Goal: Task Accomplishment & Management: Manage account settings

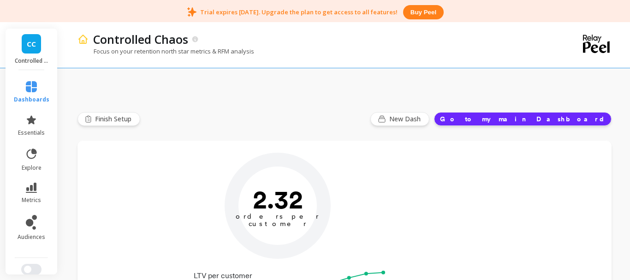
type input "Champions"
type input "77"
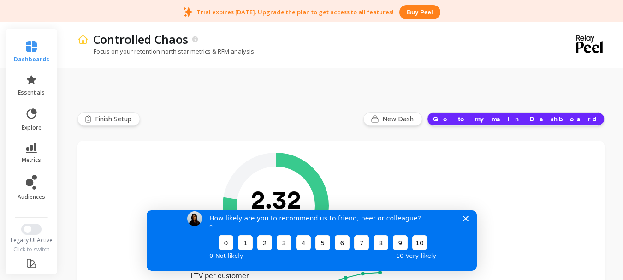
scroll to position [39, 0]
click at [35, 94] on span "essentials" at bounding box center [31, 93] width 27 height 7
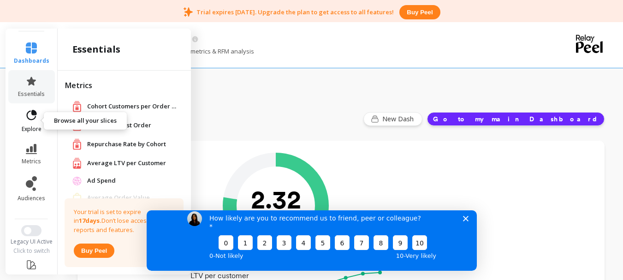
click at [36, 122] on link "explore" at bounding box center [32, 121] width 36 height 24
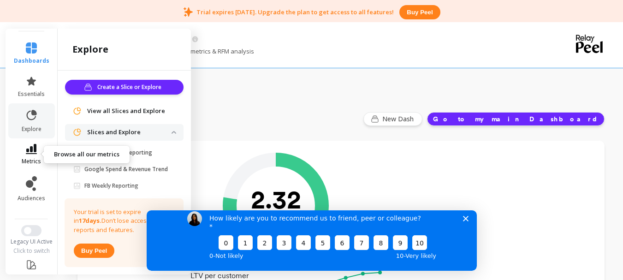
click at [32, 150] on icon at bounding box center [31, 149] width 11 height 10
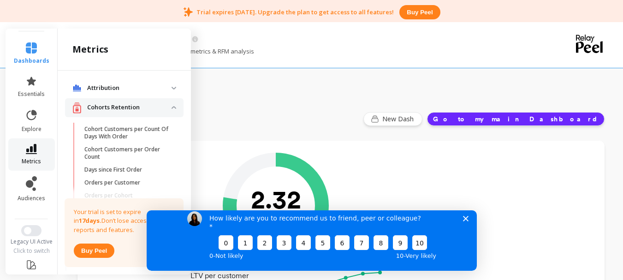
scroll to position [459, 0]
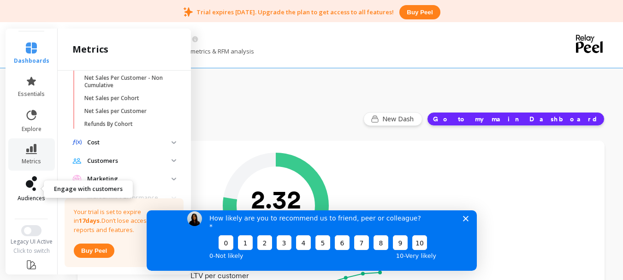
click at [31, 193] on link "audiences" at bounding box center [32, 189] width 36 height 26
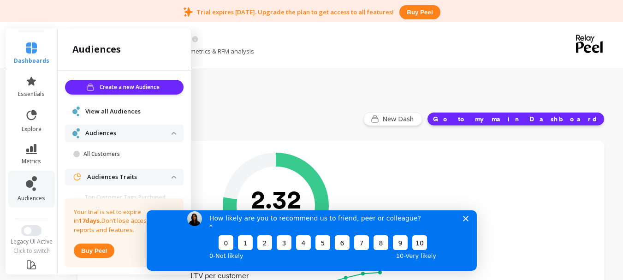
scroll to position [0, 0]
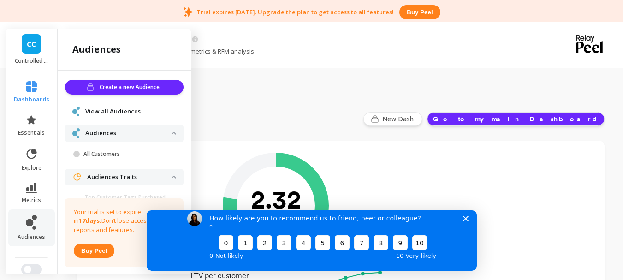
click at [34, 50] on link "CC" at bounding box center [31, 43] width 19 height 19
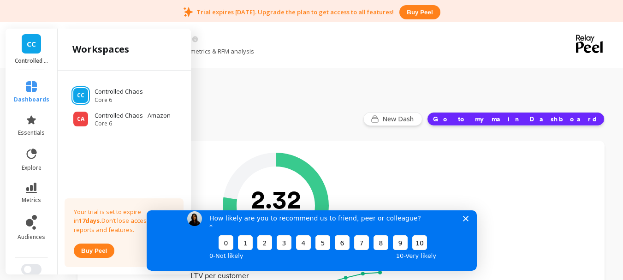
click at [34, 50] on link "CC" at bounding box center [31, 43] width 19 height 19
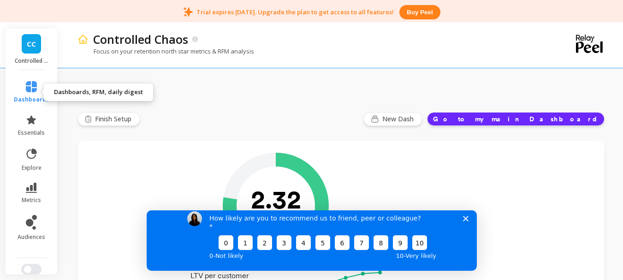
click at [28, 96] on span "dashboards" at bounding box center [32, 99] width 36 height 7
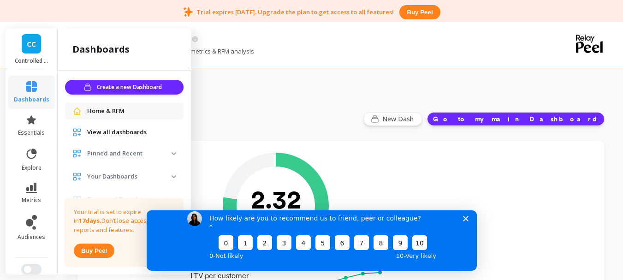
scroll to position [35, 0]
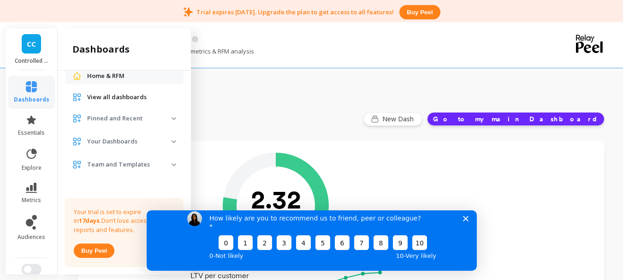
click at [169, 140] on span "Your Dashboards" at bounding box center [124, 141] width 119 height 17
click at [167, 120] on span "Pinned and Recent" at bounding box center [124, 118] width 119 height 17
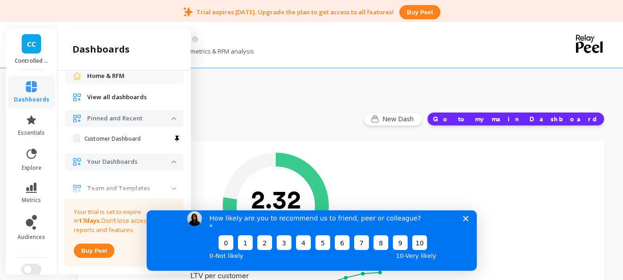
click at [167, 120] on span "Pinned and Recent" at bounding box center [124, 118] width 119 height 17
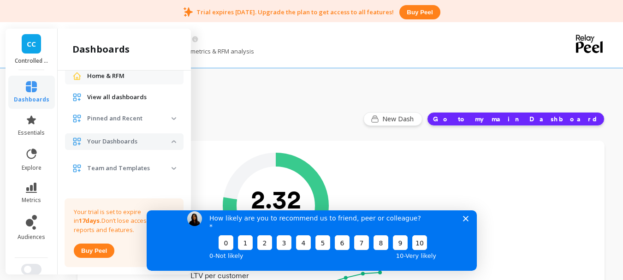
click at [167, 120] on span "Pinned and Recent" at bounding box center [124, 118] width 119 height 17
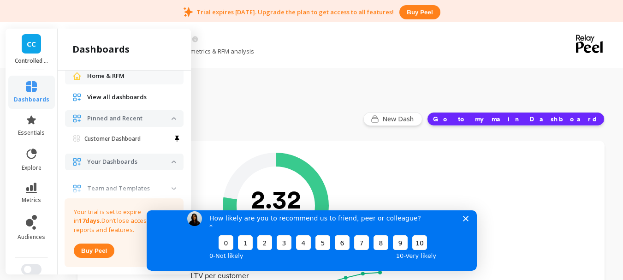
click at [167, 121] on span "Pinned and Recent" at bounding box center [124, 118] width 119 height 17
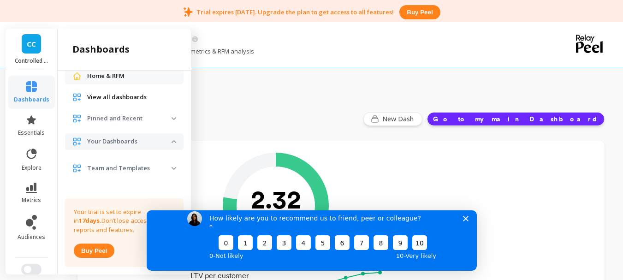
click at [168, 121] on span "Pinned and Recent" at bounding box center [124, 118] width 119 height 17
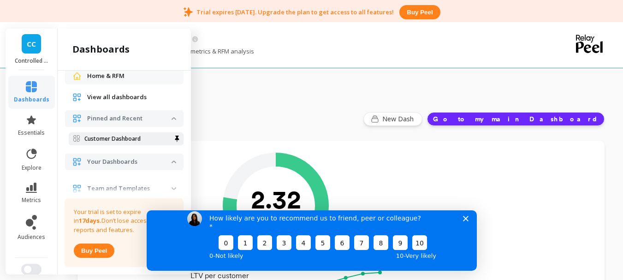
click at [133, 141] on p "Customer Dashboard" at bounding box center [112, 138] width 56 height 7
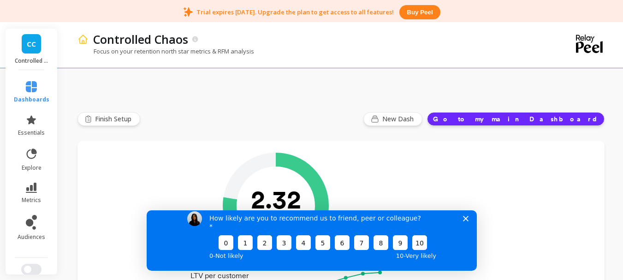
scroll to position [0, 0]
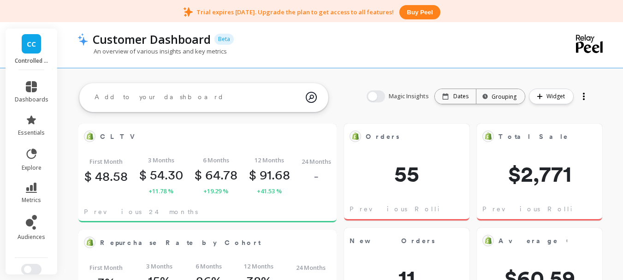
scroll to position [28, 0]
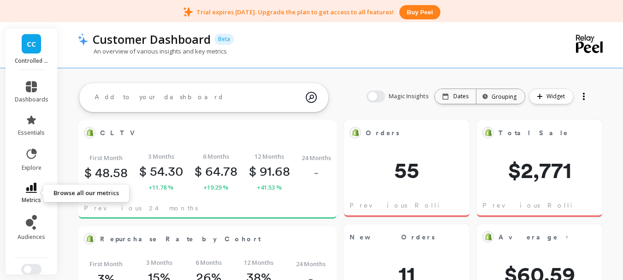
click at [30, 185] on icon at bounding box center [31, 188] width 11 height 10
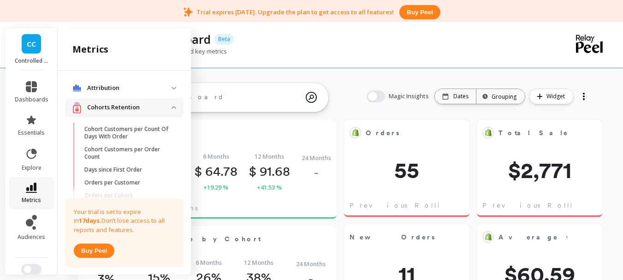
scroll to position [459, 0]
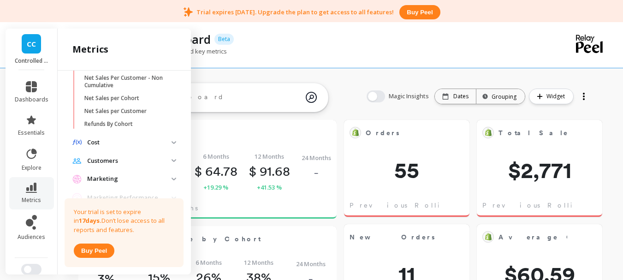
click at [158, 184] on p "Marketing" at bounding box center [129, 178] width 84 height 9
click at [106, 184] on p "Marketing" at bounding box center [129, 178] width 84 height 9
click at [147, 182] on p "Marketing" at bounding box center [129, 178] width 84 height 9
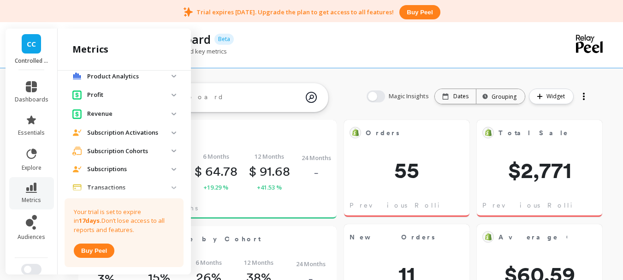
scroll to position [608, 0]
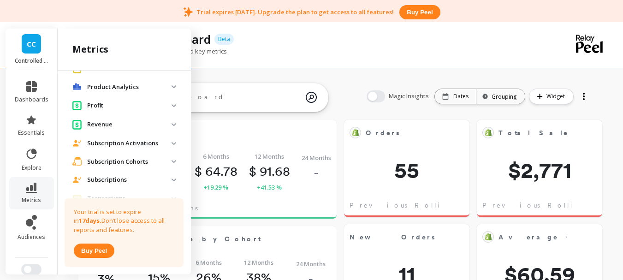
click at [172, 145] on img at bounding box center [174, 143] width 5 height 3
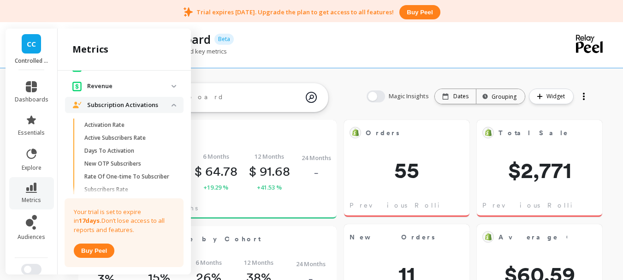
scroll to position [641, 0]
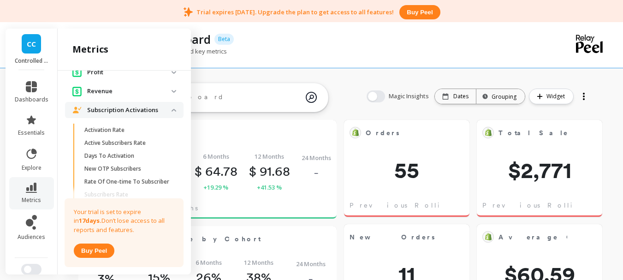
click at [160, 115] on p "Subscription Activations" at bounding box center [129, 110] width 84 height 9
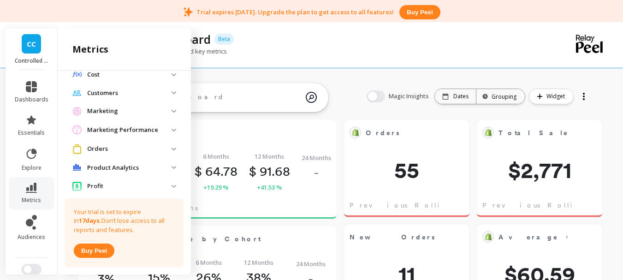
scroll to position [516, 0]
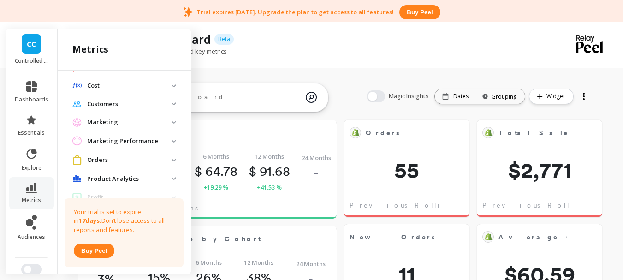
click at [172, 124] on img at bounding box center [174, 122] width 5 height 3
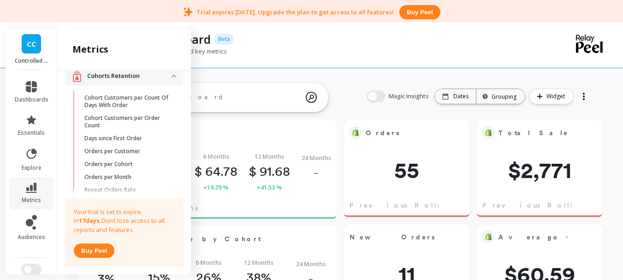
scroll to position [0, 0]
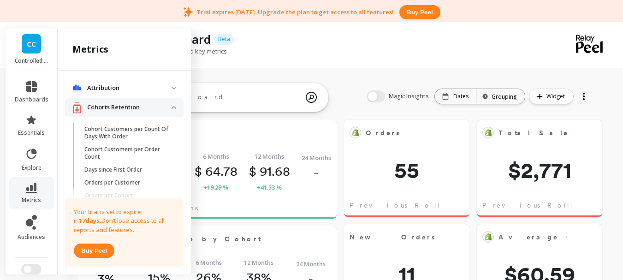
click at [172, 89] on img at bounding box center [174, 88] width 5 height 3
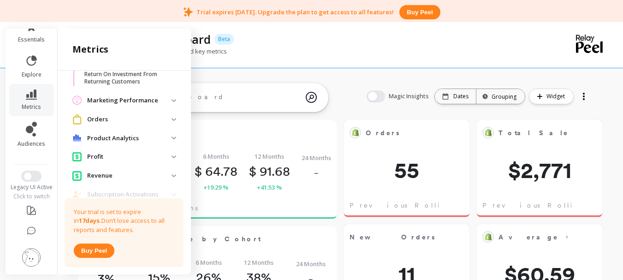
scroll to position [995, 0]
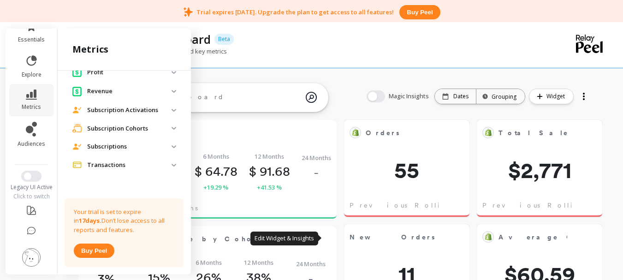
click at [353, 54] on div "An overview of various insights and key metrics" at bounding box center [304, 56] width 452 height 18
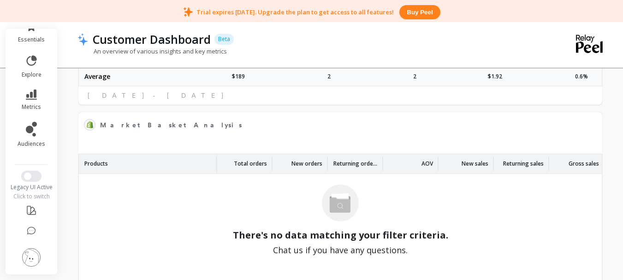
scroll to position [1690, 0]
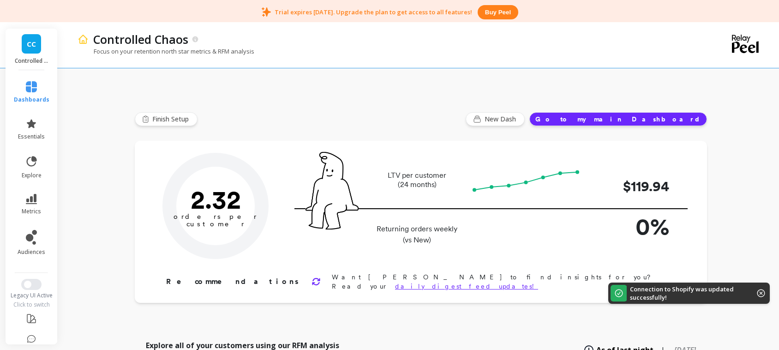
type input "Champions"
type input "77"
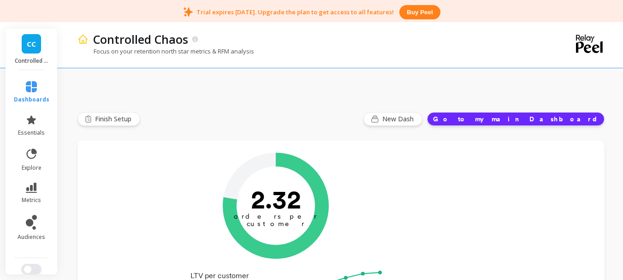
click at [27, 49] on span "CC" at bounding box center [31, 44] width 9 height 11
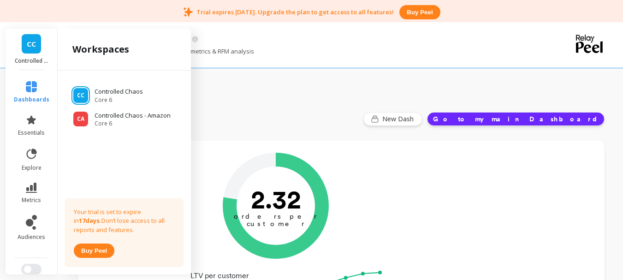
click at [28, 47] on span "CC" at bounding box center [31, 44] width 9 height 11
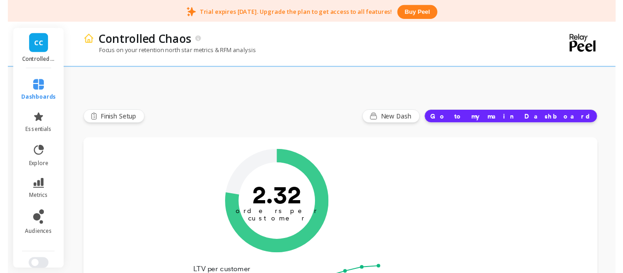
scroll to position [100, 0]
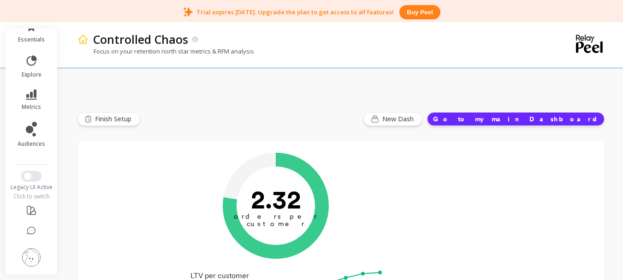
click at [26, 249] on img at bounding box center [31, 257] width 18 height 18
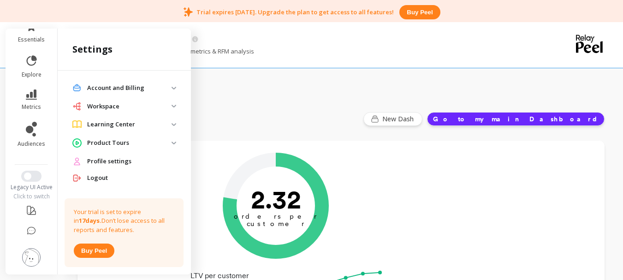
click at [162, 106] on p "Workspace" at bounding box center [129, 106] width 84 height 9
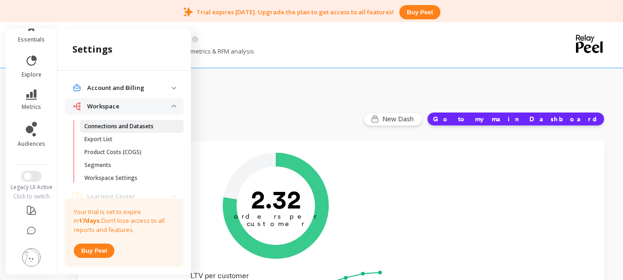
click at [116, 130] on link "Connections and Datasets" at bounding box center [132, 126] width 104 height 13
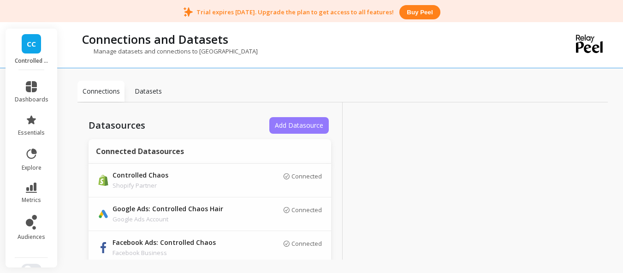
click at [290, 117] on button "Add Datasource" at bounding box center [299, 125] width 60 height 17
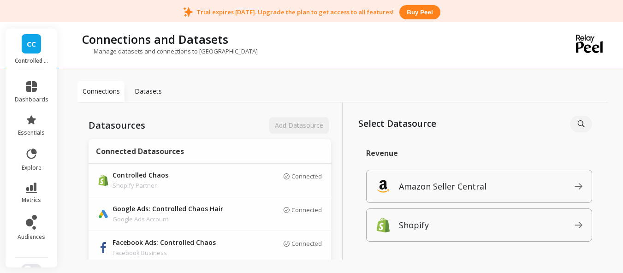
scroll to position [100, 0]
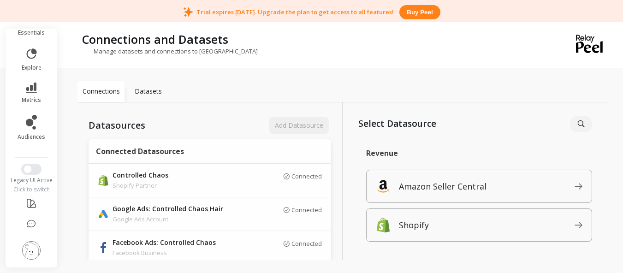
click at [24, 249] on img at bounding box center [31, 250] width 18 height 18
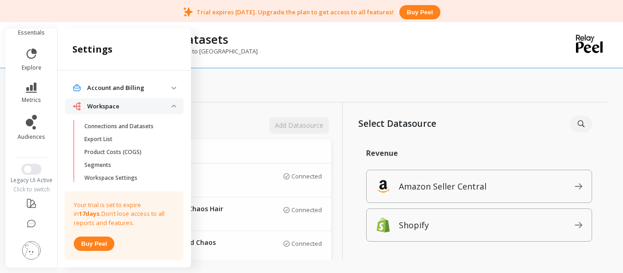
click at [145, 84] on p "Account and Billing" at bounding box center [129, 88] width 84 height 9
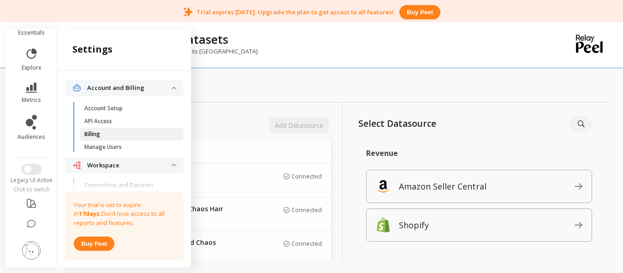
click at [91, 131] on p "Billing" at bounding box center [92, 134] width 16 height 7
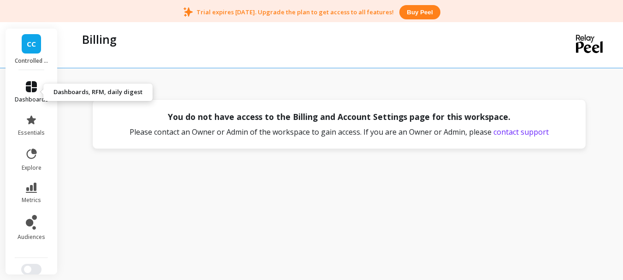
click at [26, 97] on span "dashboards" at bounding box center [32, 99] width 34 height 7
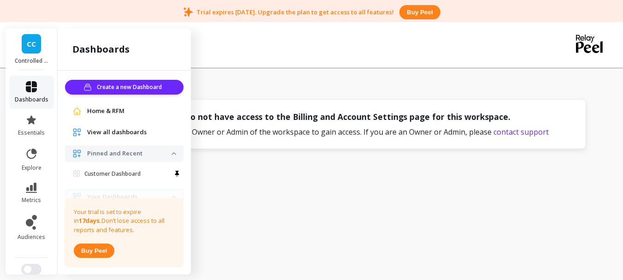
scroll to position [35, 0]
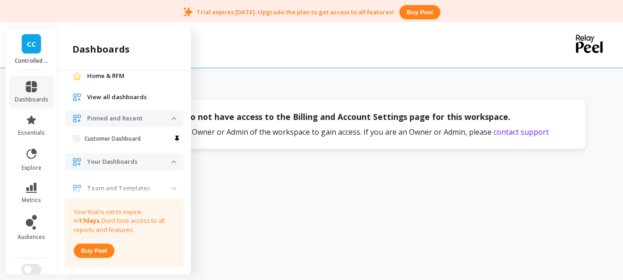
click at [29, 44] on span "CC" at bounding box center [31, 44] width 9 height 11
